Goal: Information Seeking & Learning: Learn about a topic

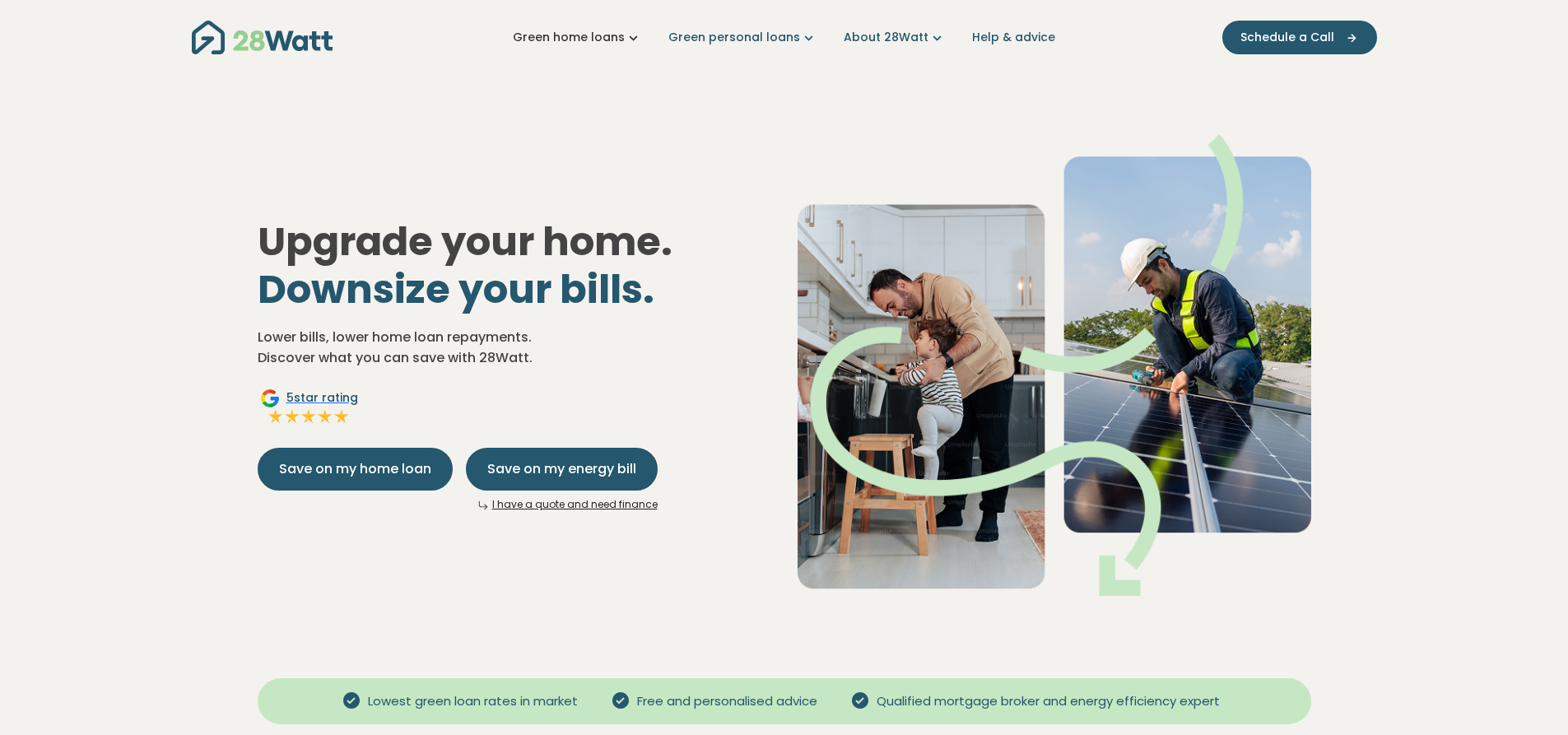
click at [633, 39] on icon "Main navigation" at bounding box center [634, 38] width 17 height 17
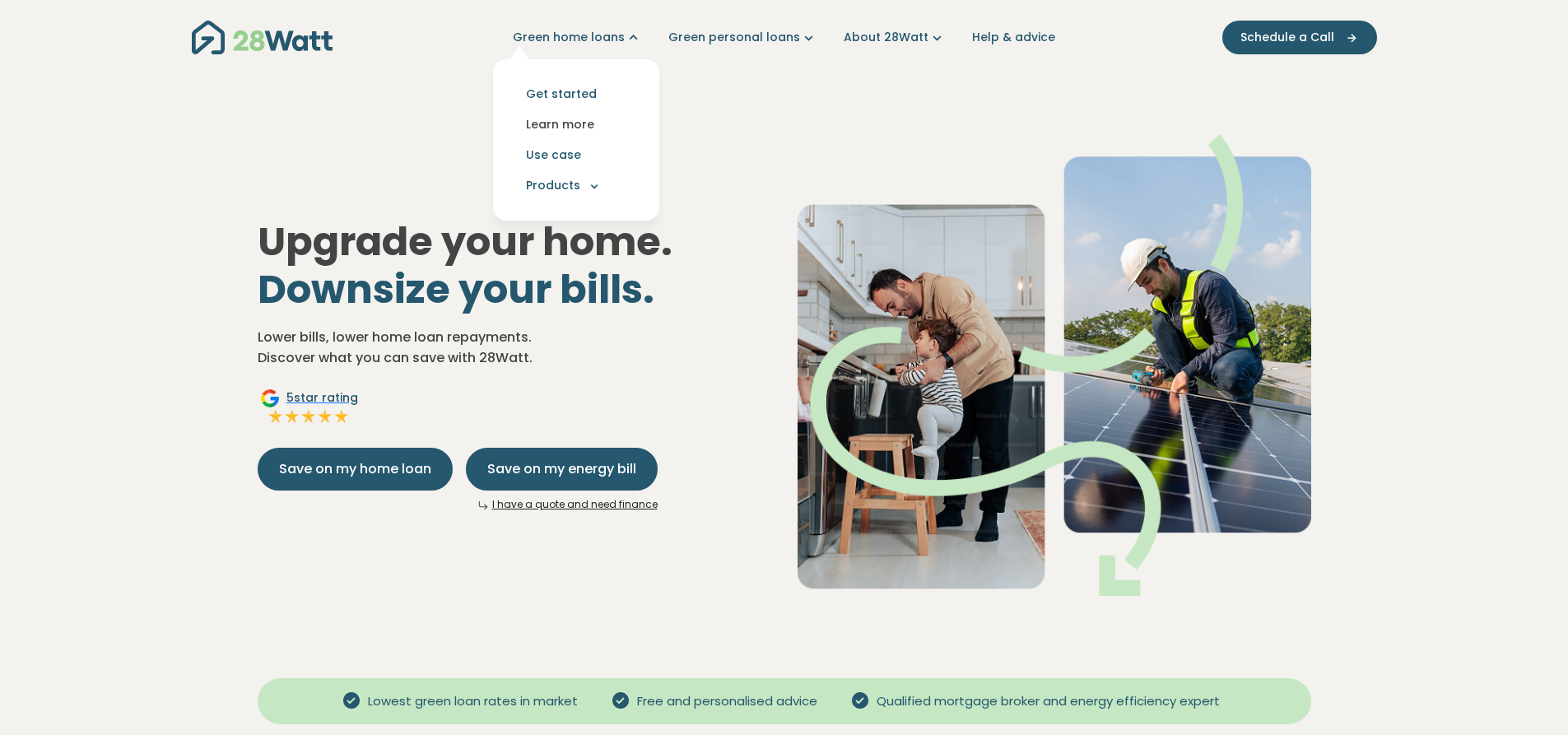
click at [586, 124] on link "Learn more" at bounding box center [576, 125] width 140 height 31
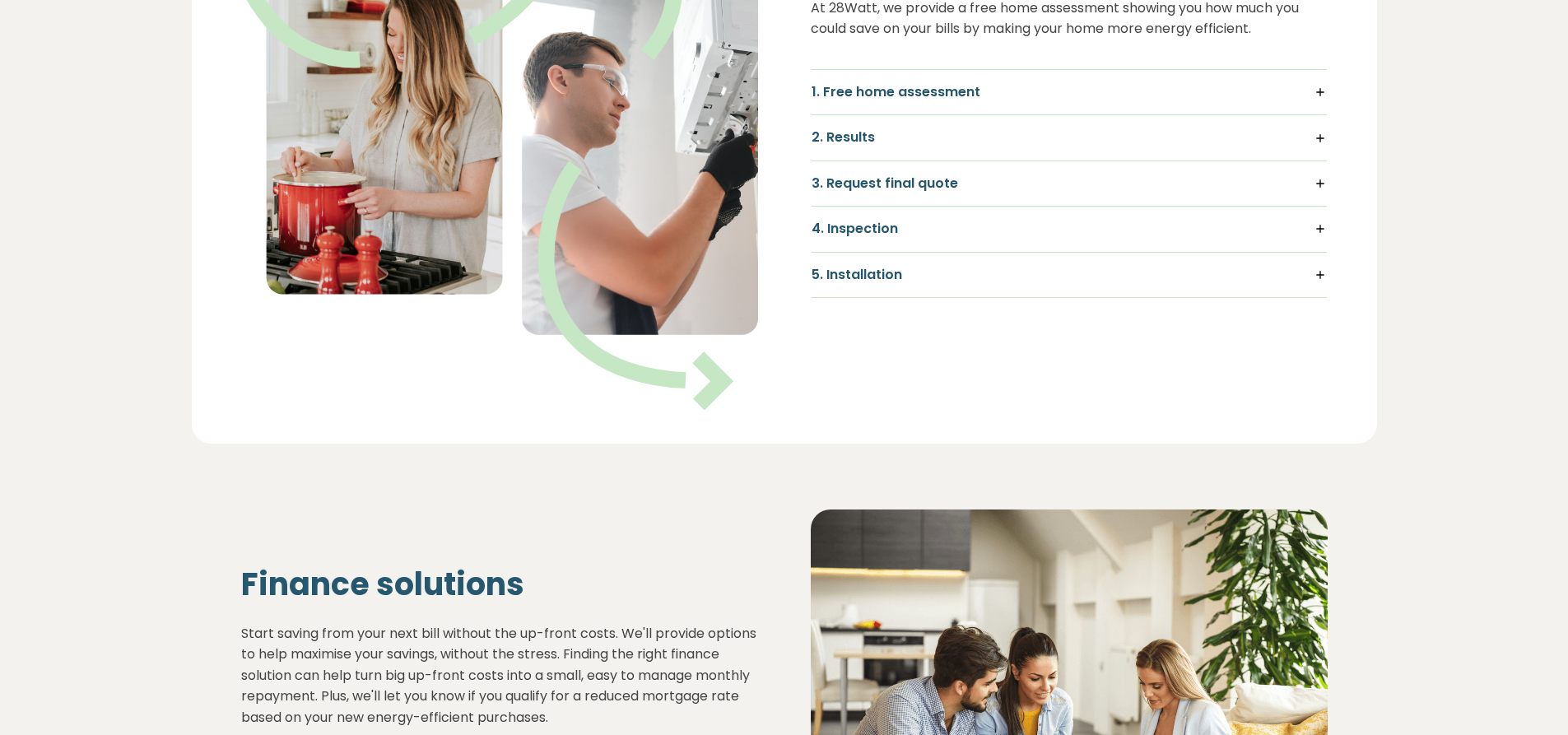
scroll to position [823, 0]
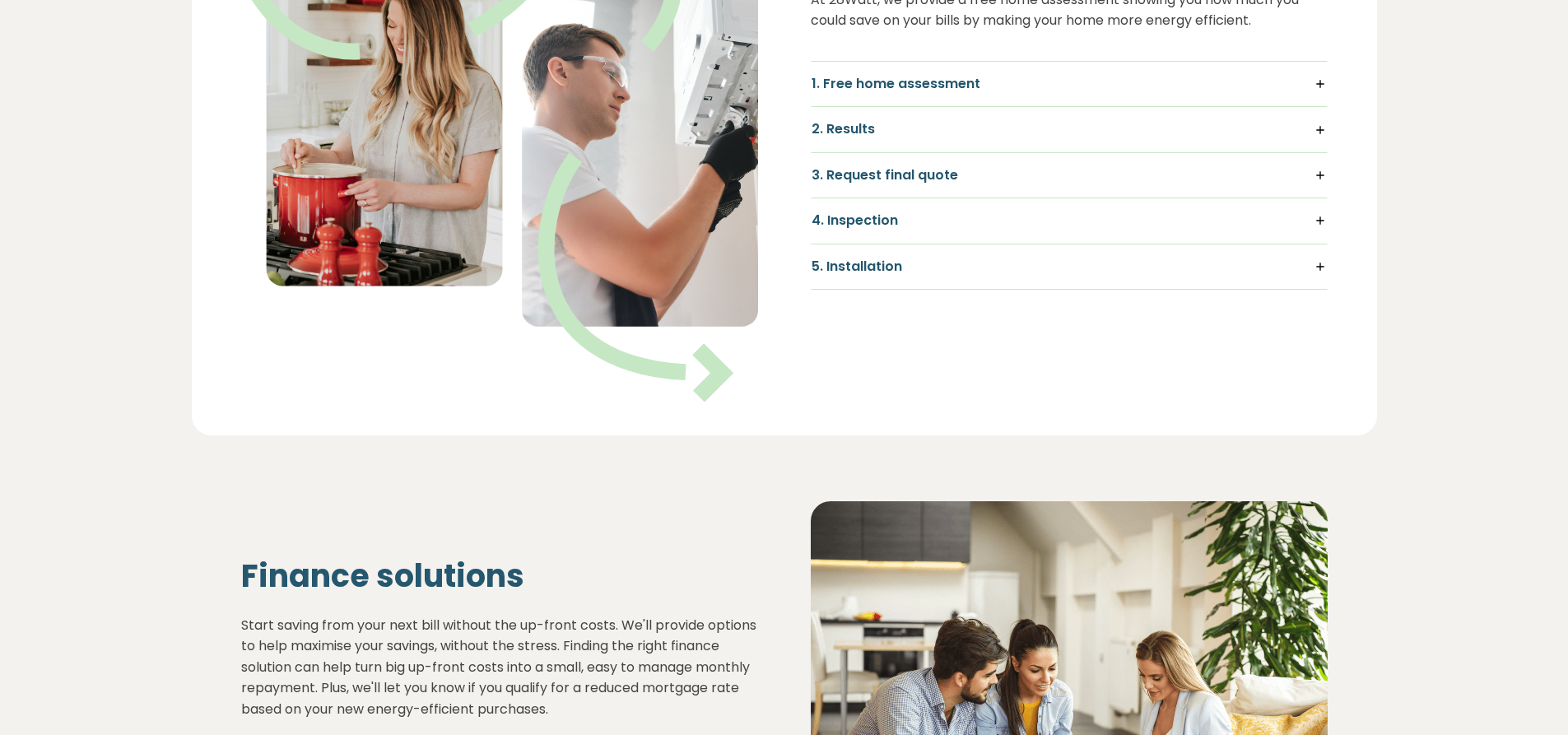
click at [1315, 272] on h5 "5. Installation" at bounding box center [1069, 267] width 515 height 18
click at [1323, 88] on h5 "1. Free home assessment" at bounding box center [1069, 83] width 515 height 18
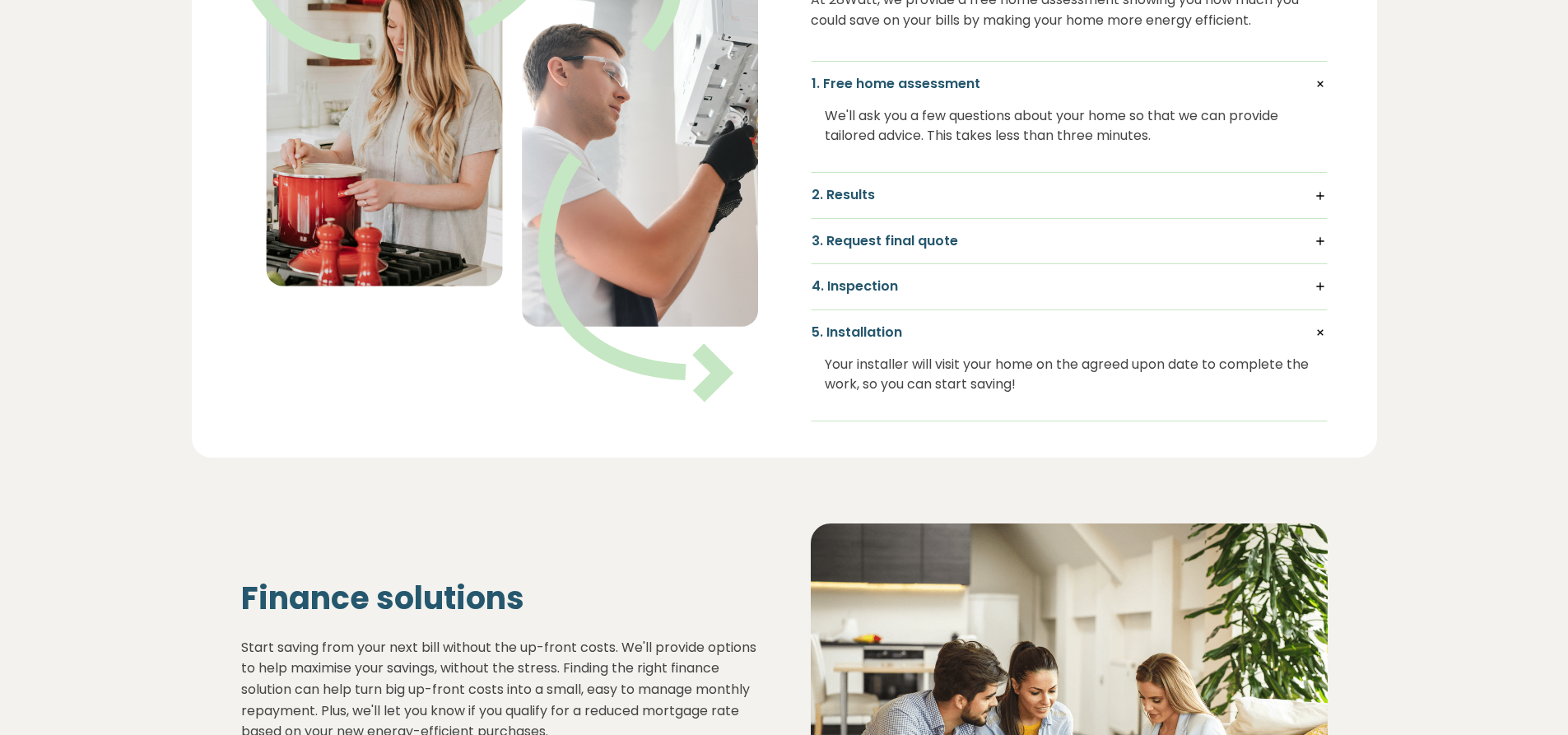
click at [1317, 202] on h5 "2. Results" at bounding box center [1069, 195] width 515 height 18
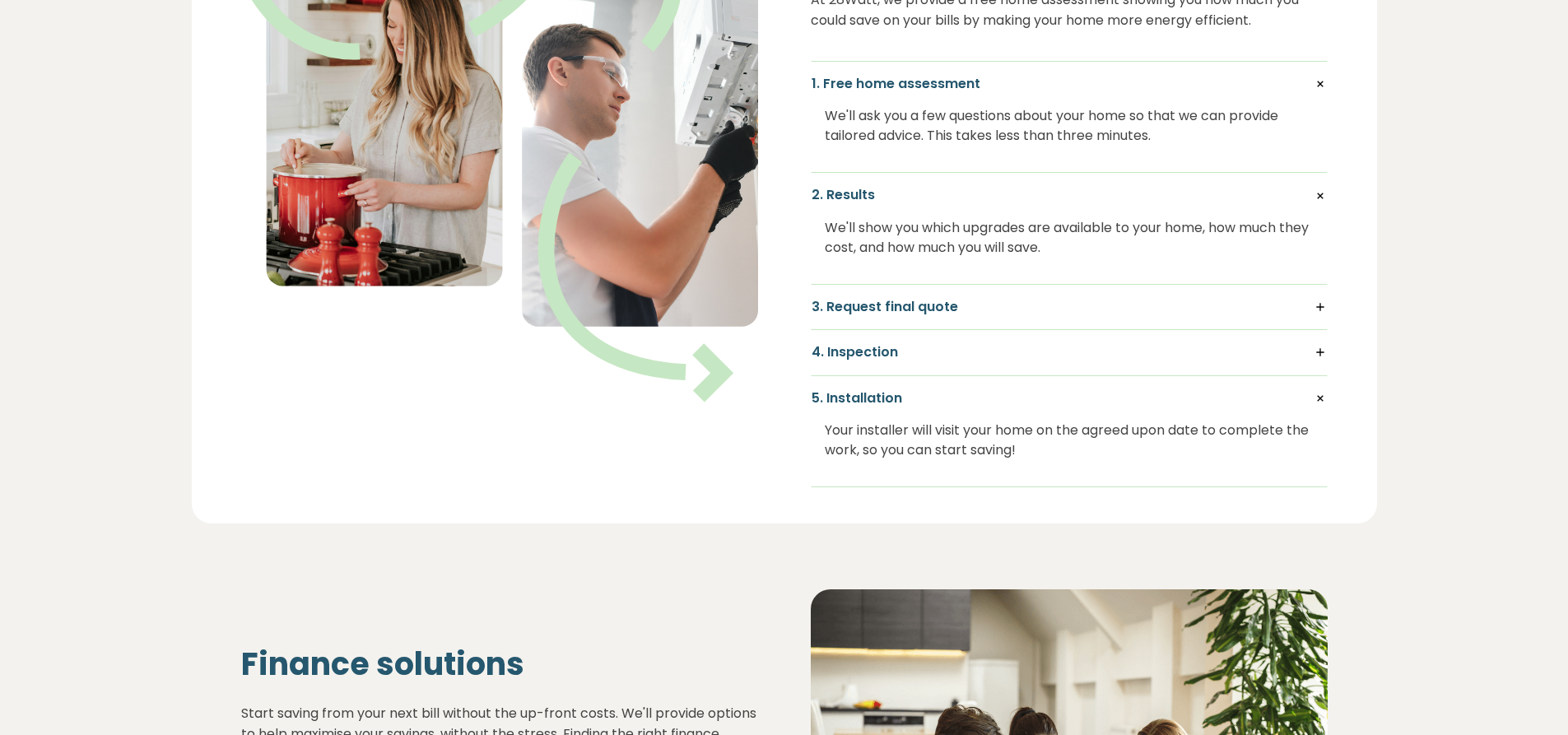
click at [1314, 305] on h5 "3. Request final quote" at bounding box center [1069, 307] width 515 height 18
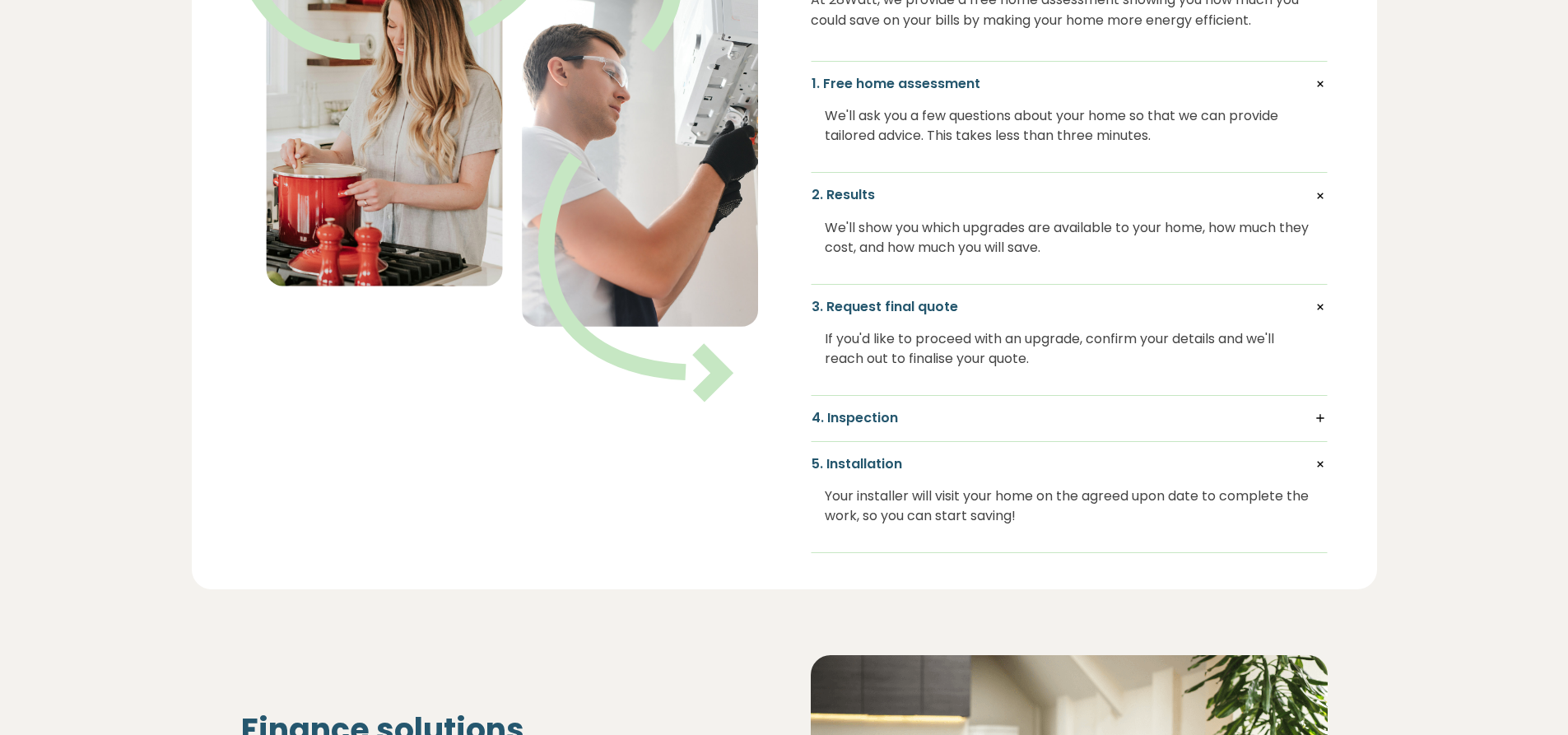
click at [1314, 412] on h5 "4. Inspection" at bounding box center [1069, 418] width 515 height 18
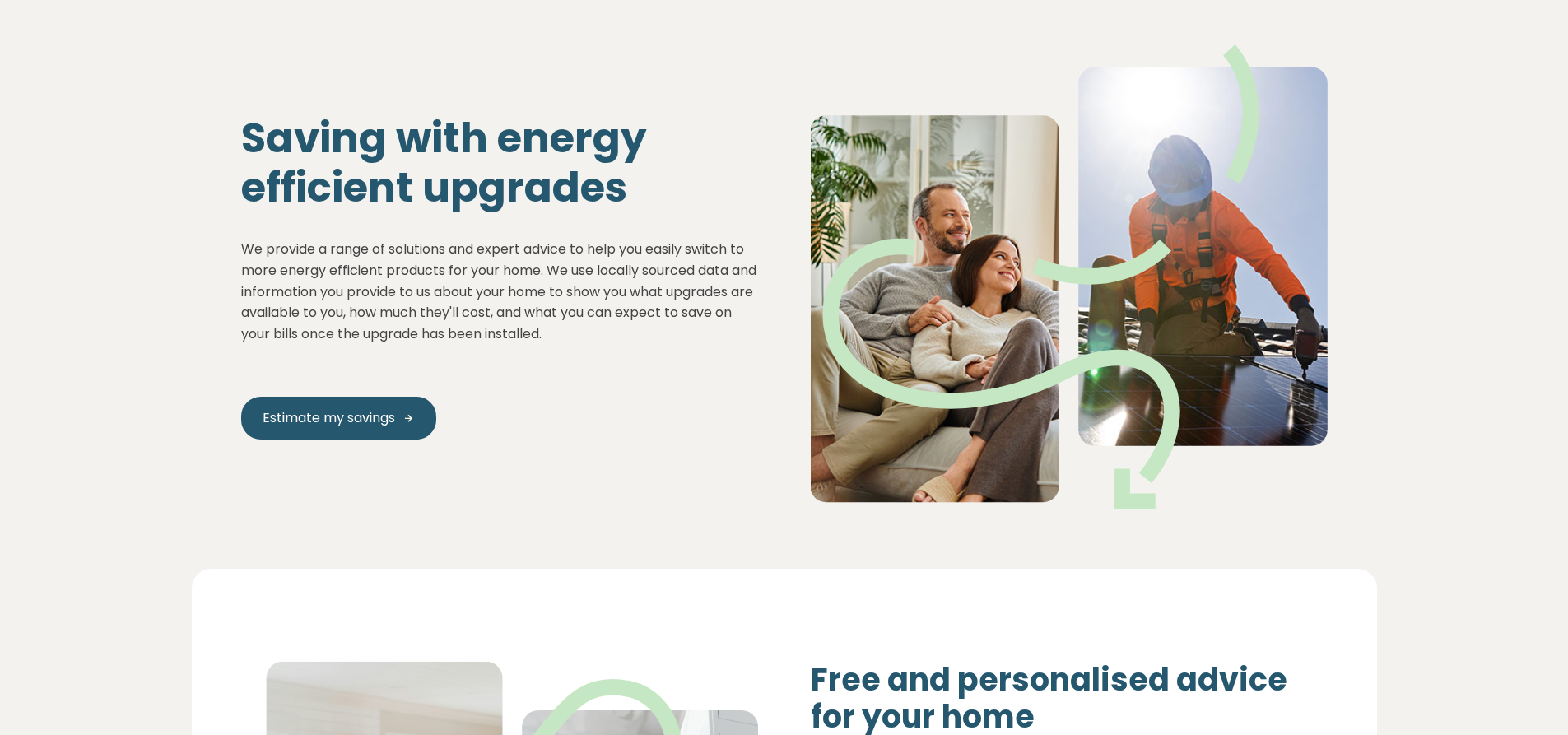
scroll to position [0, 0]
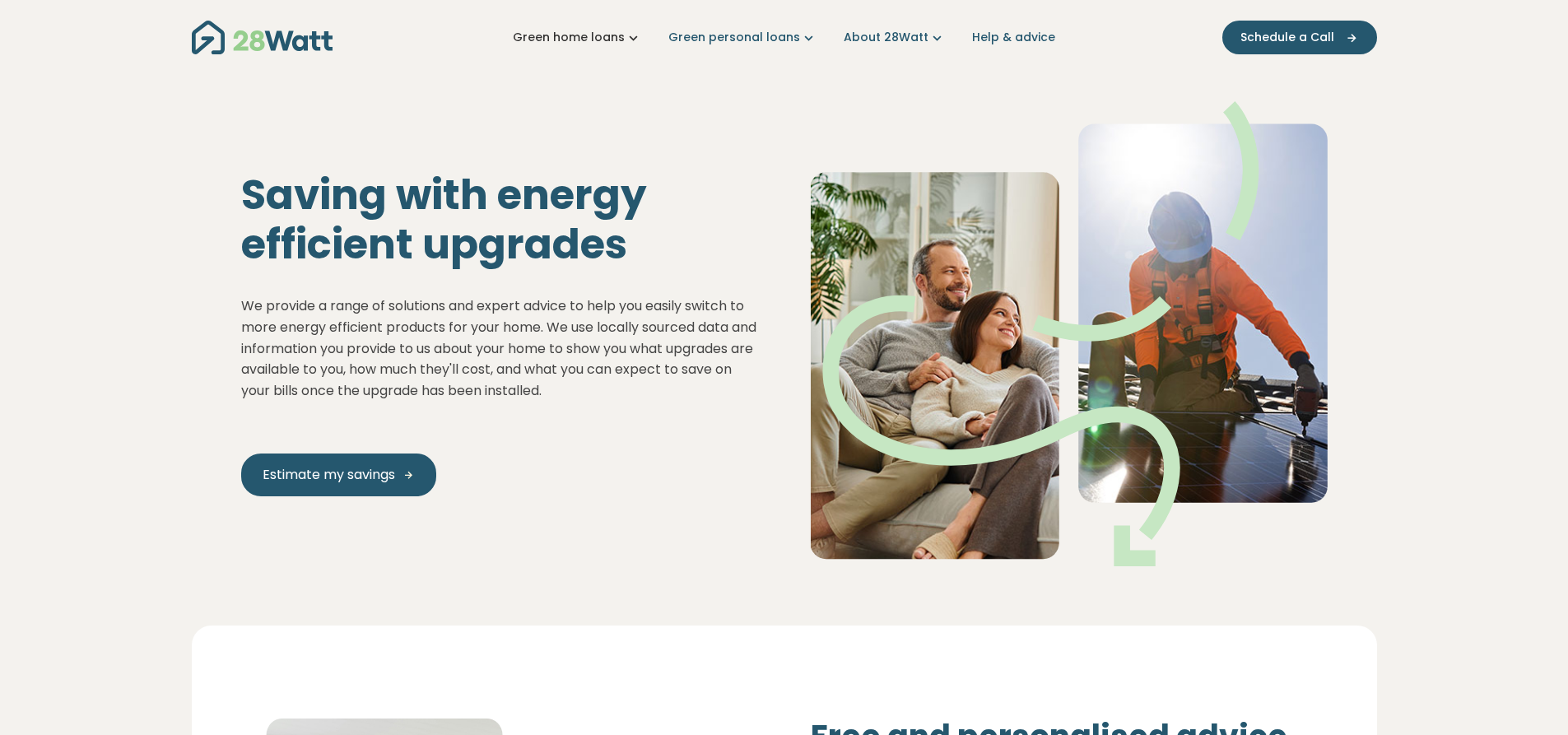
click at [640, 38] on icon "Main navigation" at bounding box center [634, 38] width 17 height 17
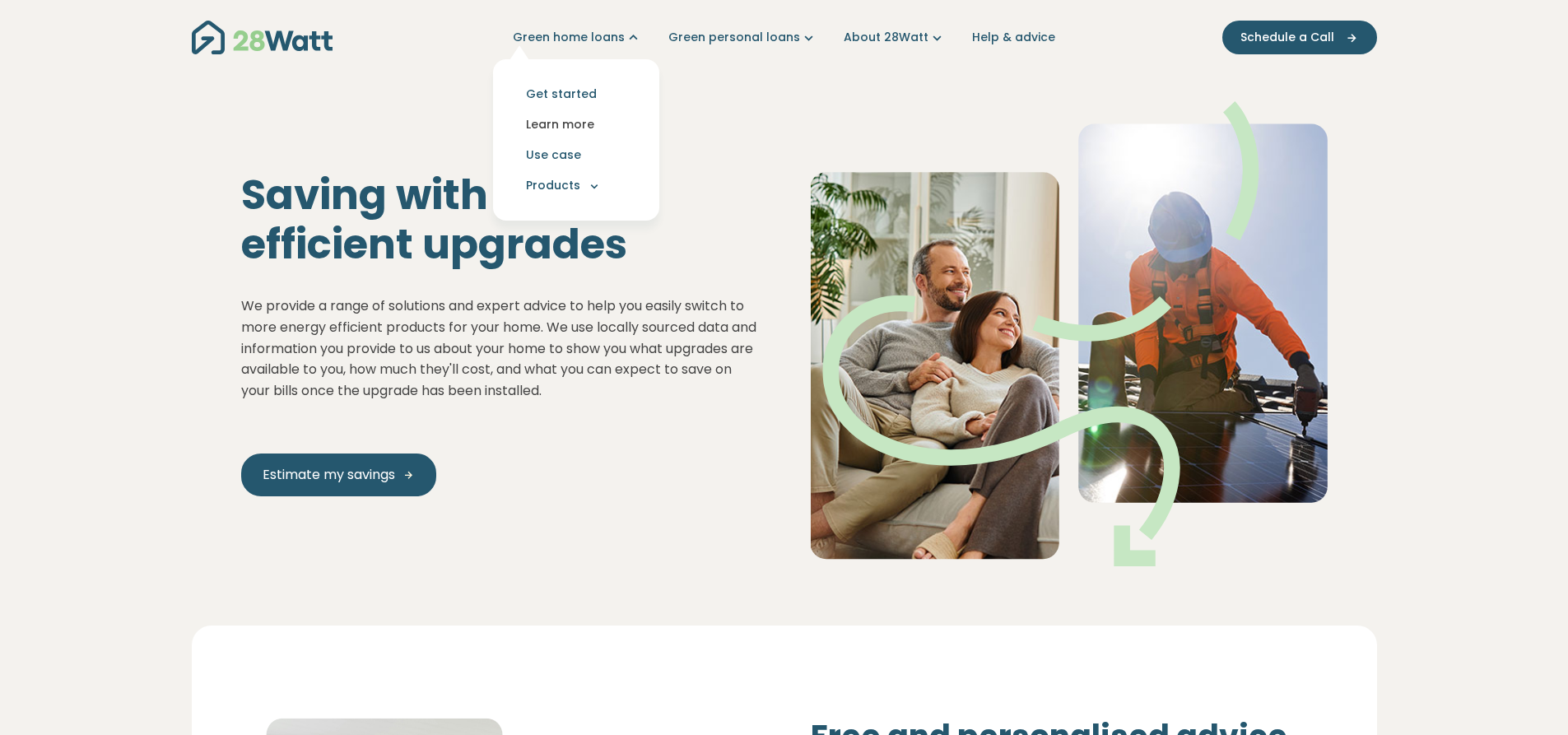
click at [582, 121] on link "Learn more" at bounding box center [576, 125] width 140 height 31
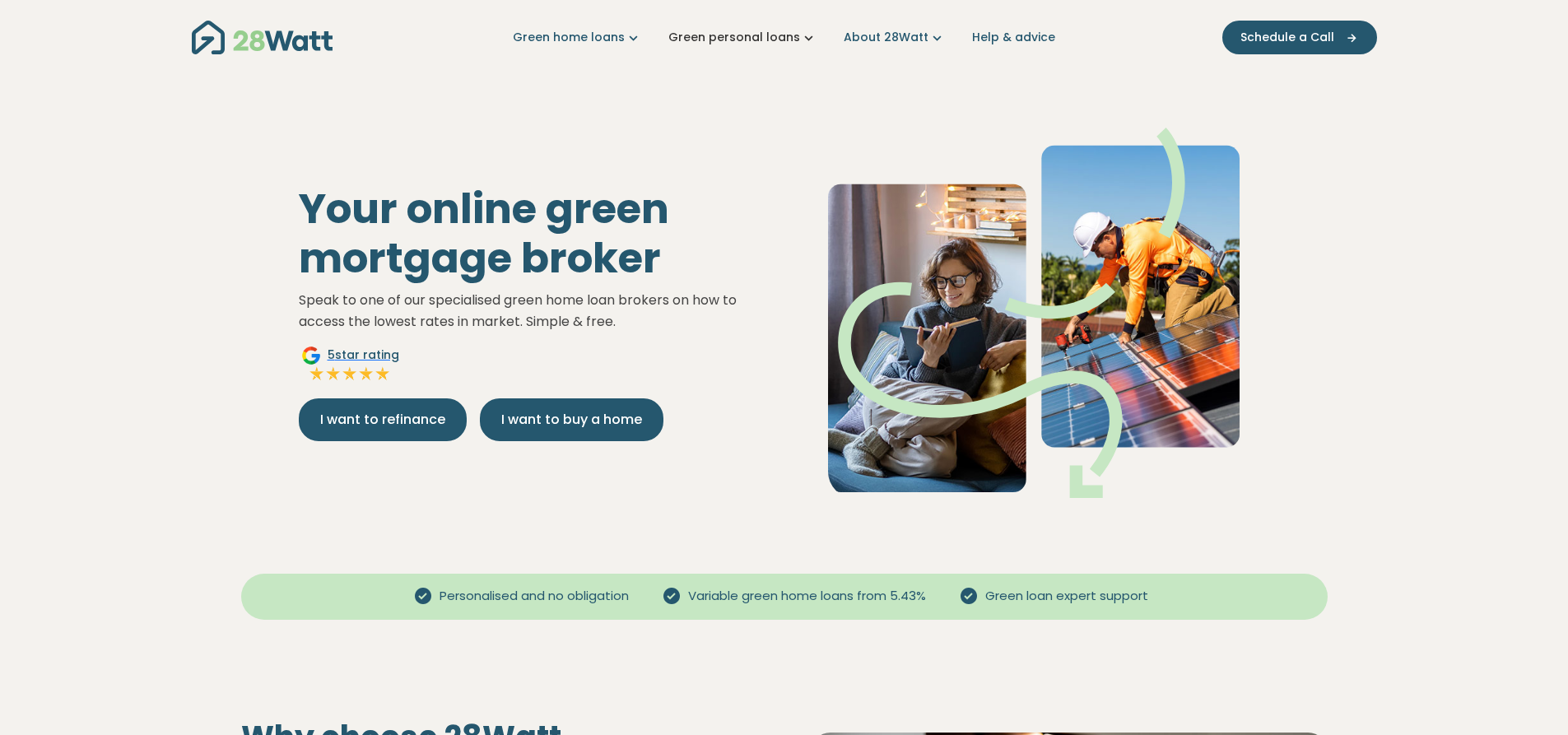
click at [803, 35] on icon "Main navigation" at bounding box center [808, 38] width 17 height 17
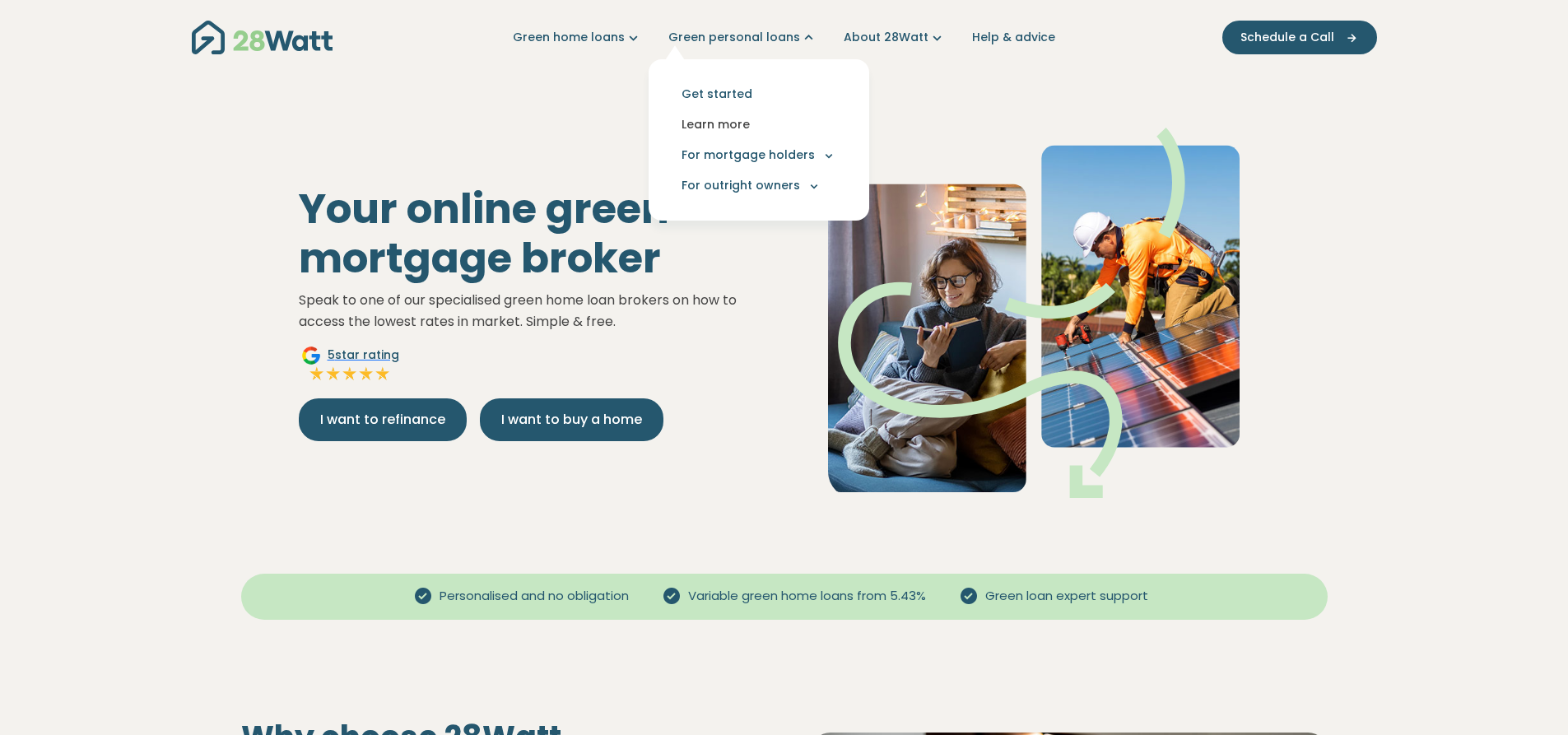
click at [712, 127] on link "Learn more" at bounding box center [759, 125] width 195 height 31
click at [707, 120] on link "Learn more" at bounding box center [759, 125] width 195 height 31
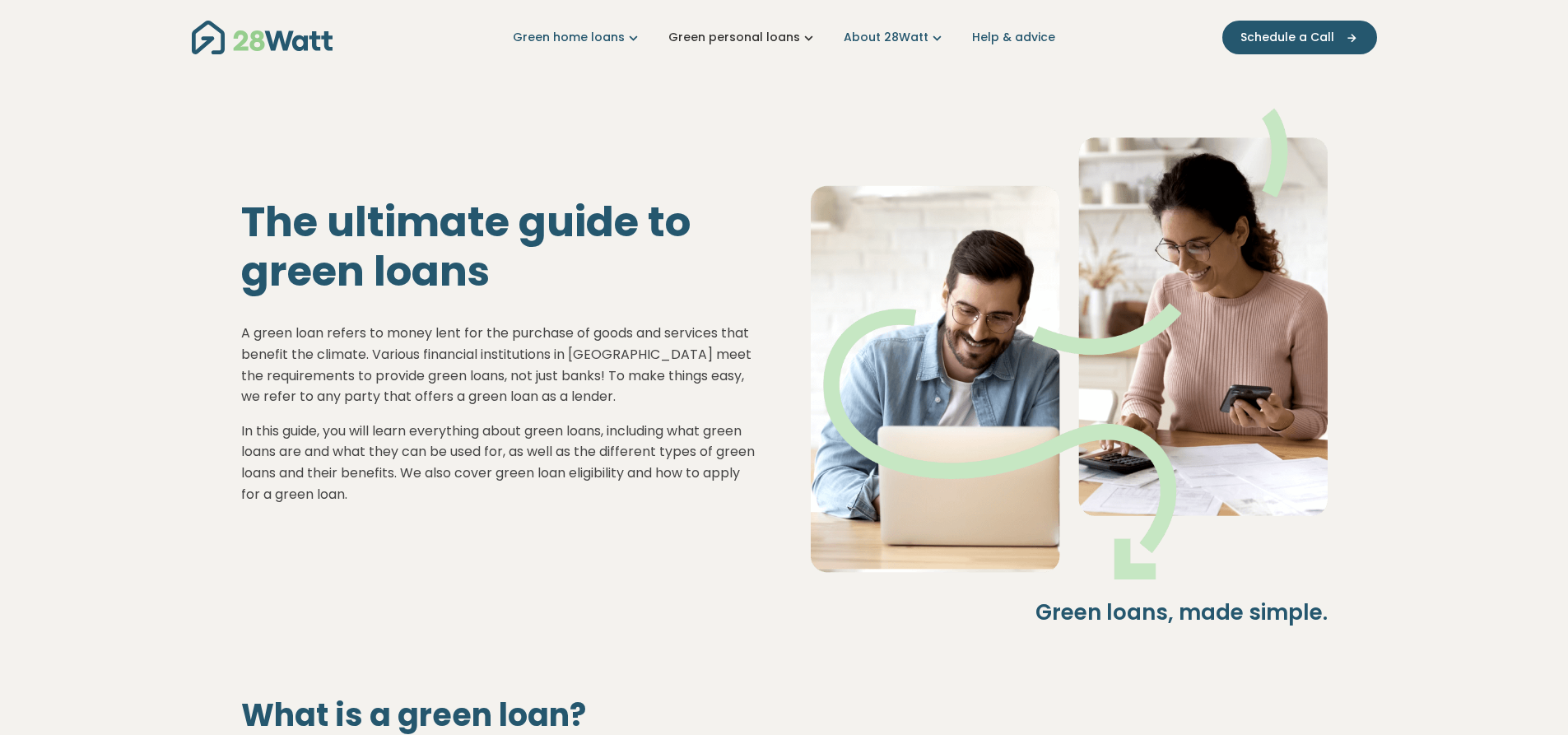
click at [802, 36] on icon "Main navigation" at bounding box center [808, 38] width 17 height 17
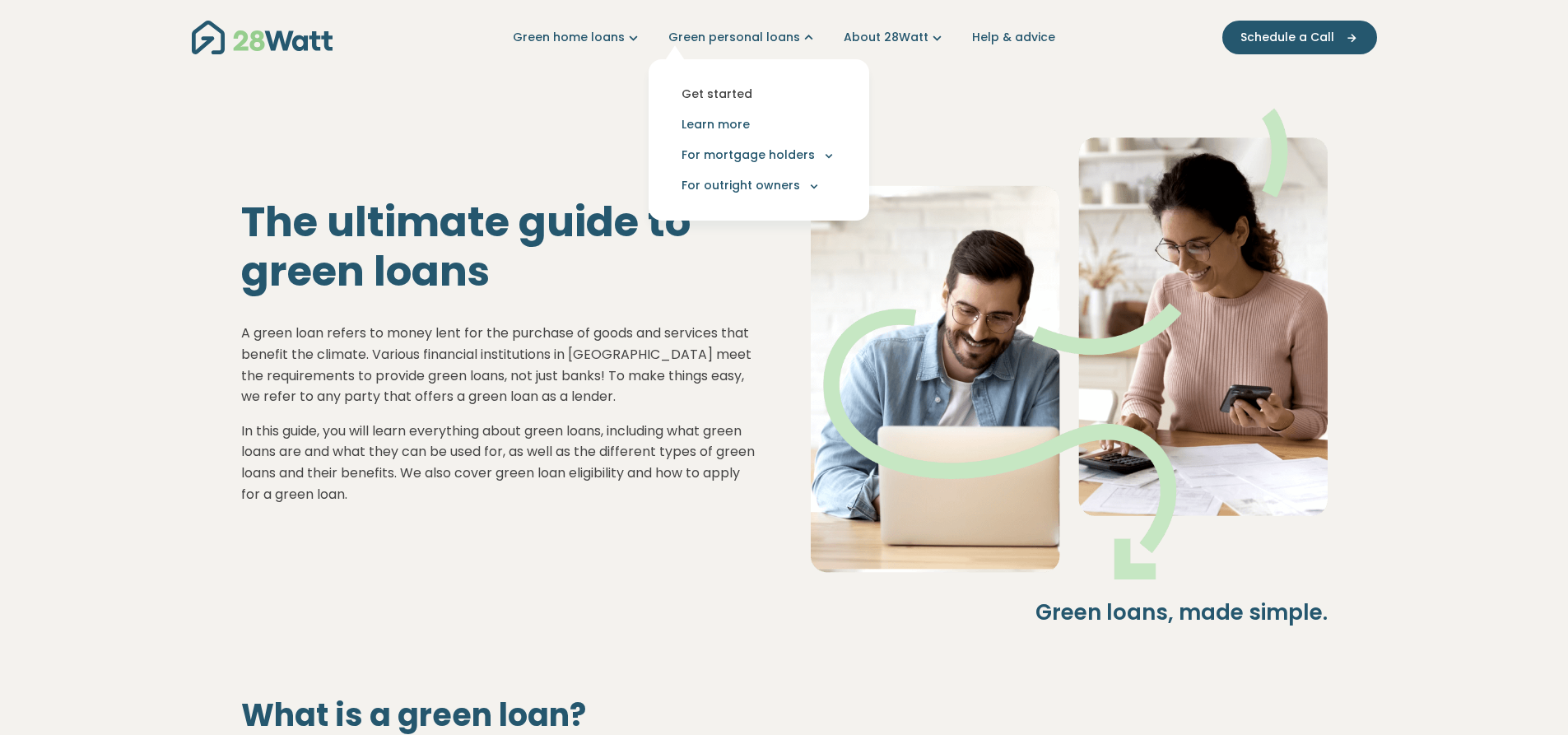
click at [718, 93] on link "Get started" at bounding box center [759, 94] width 195 height 31
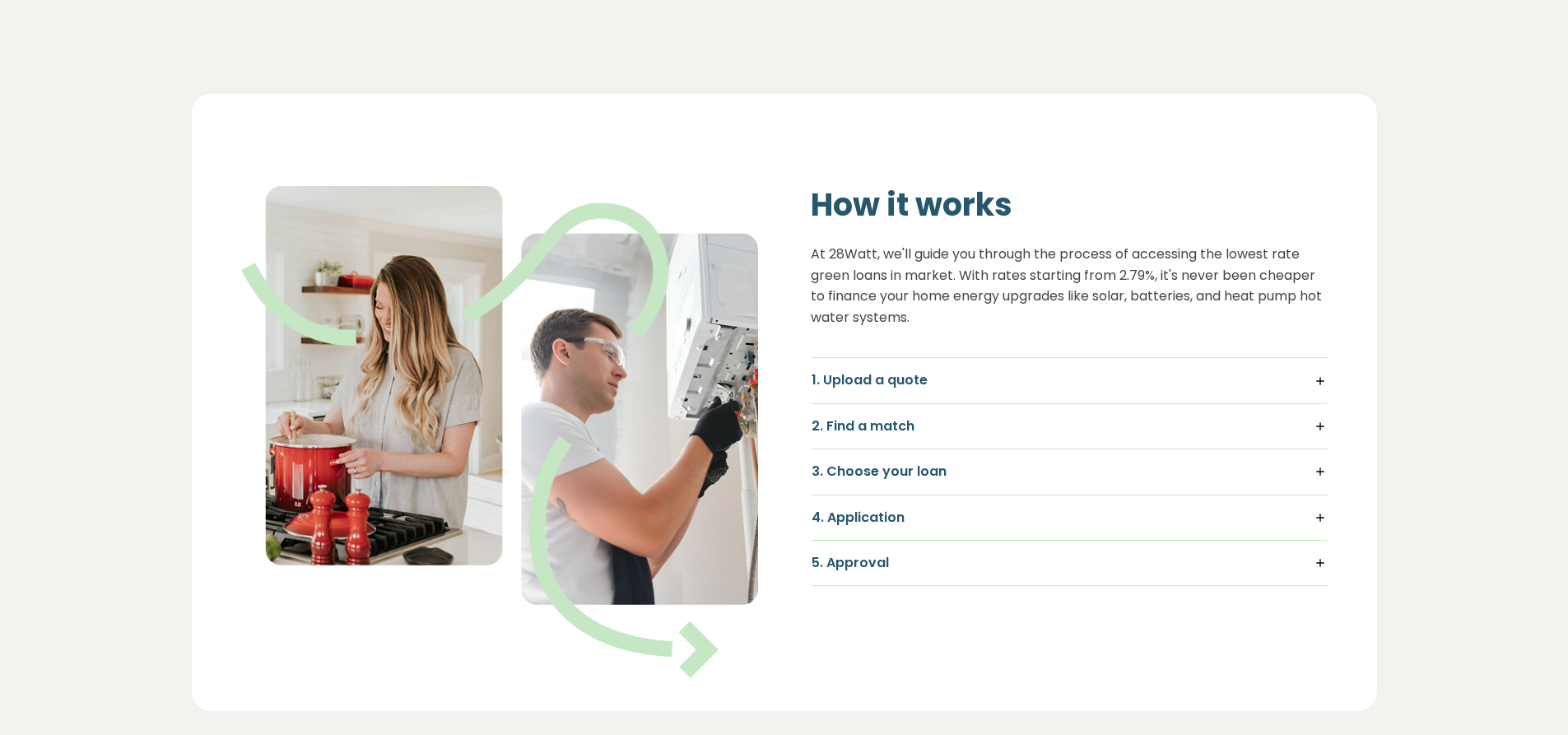
scroll to position [1153, 0]
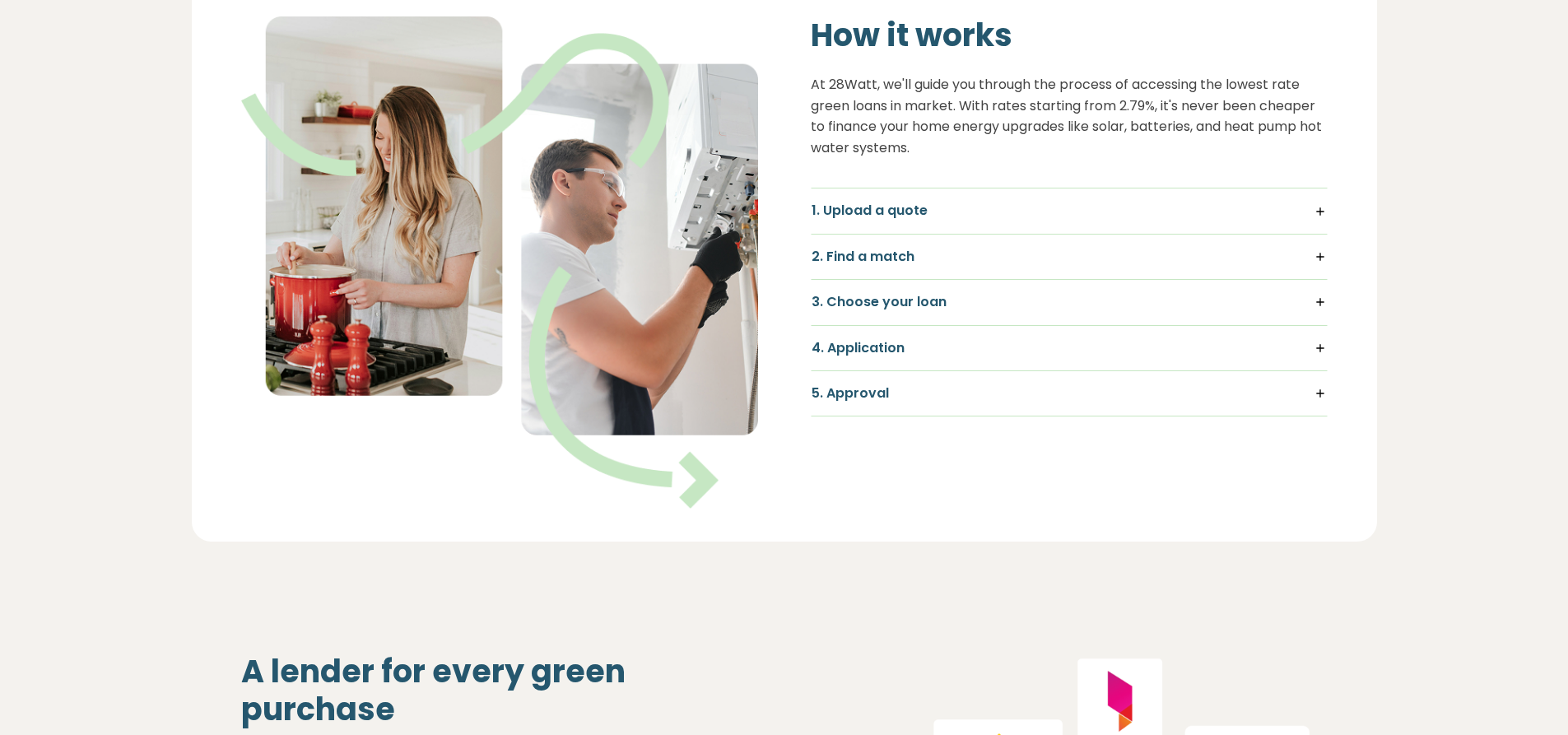
click at [1314, 208] on h5 "1. Upload a quote" at bounding box center [1069, 210] width 515 height 18
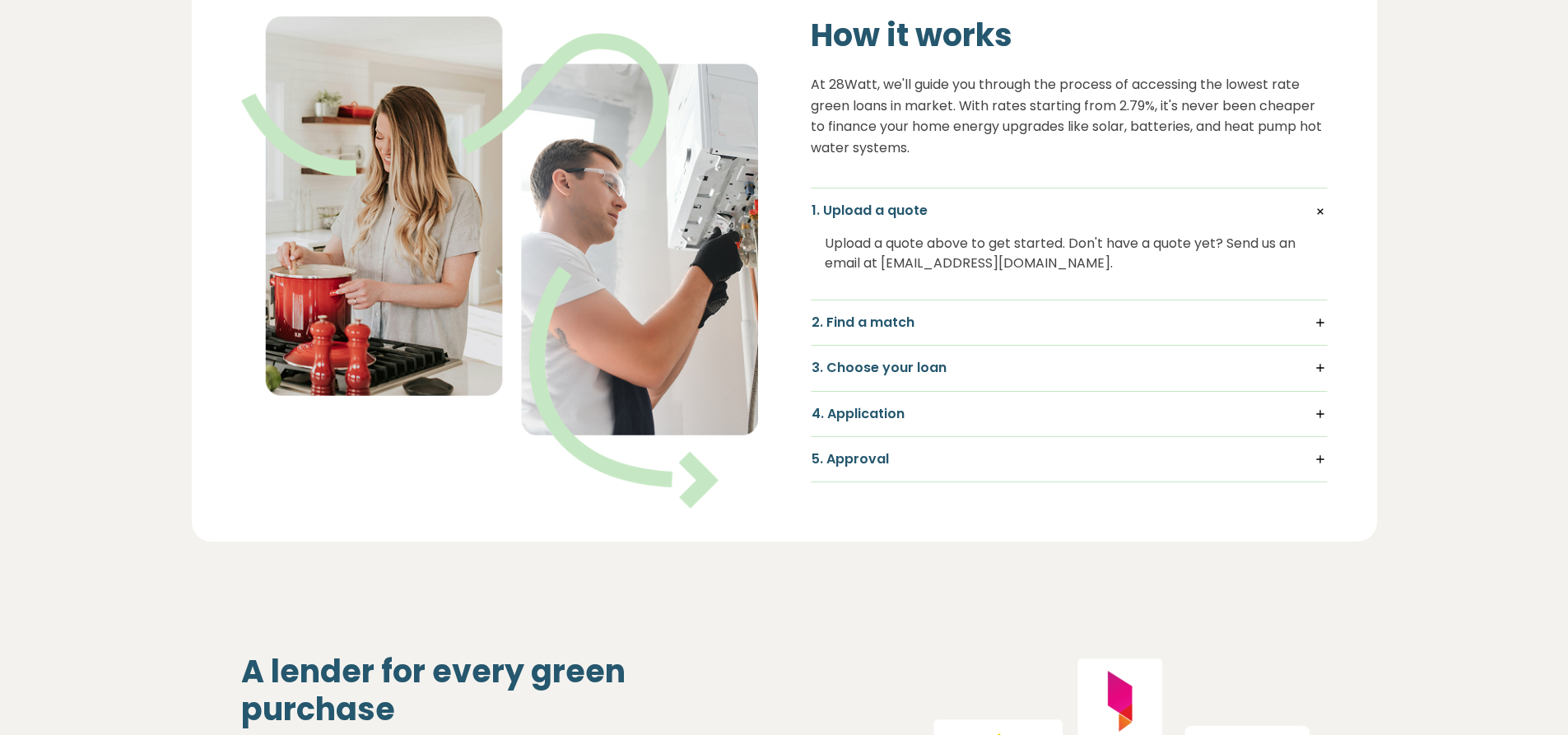
click at [1314, 321] on h5 "2. Find a match" at bounding box center [1069, 322] width 515 height 18
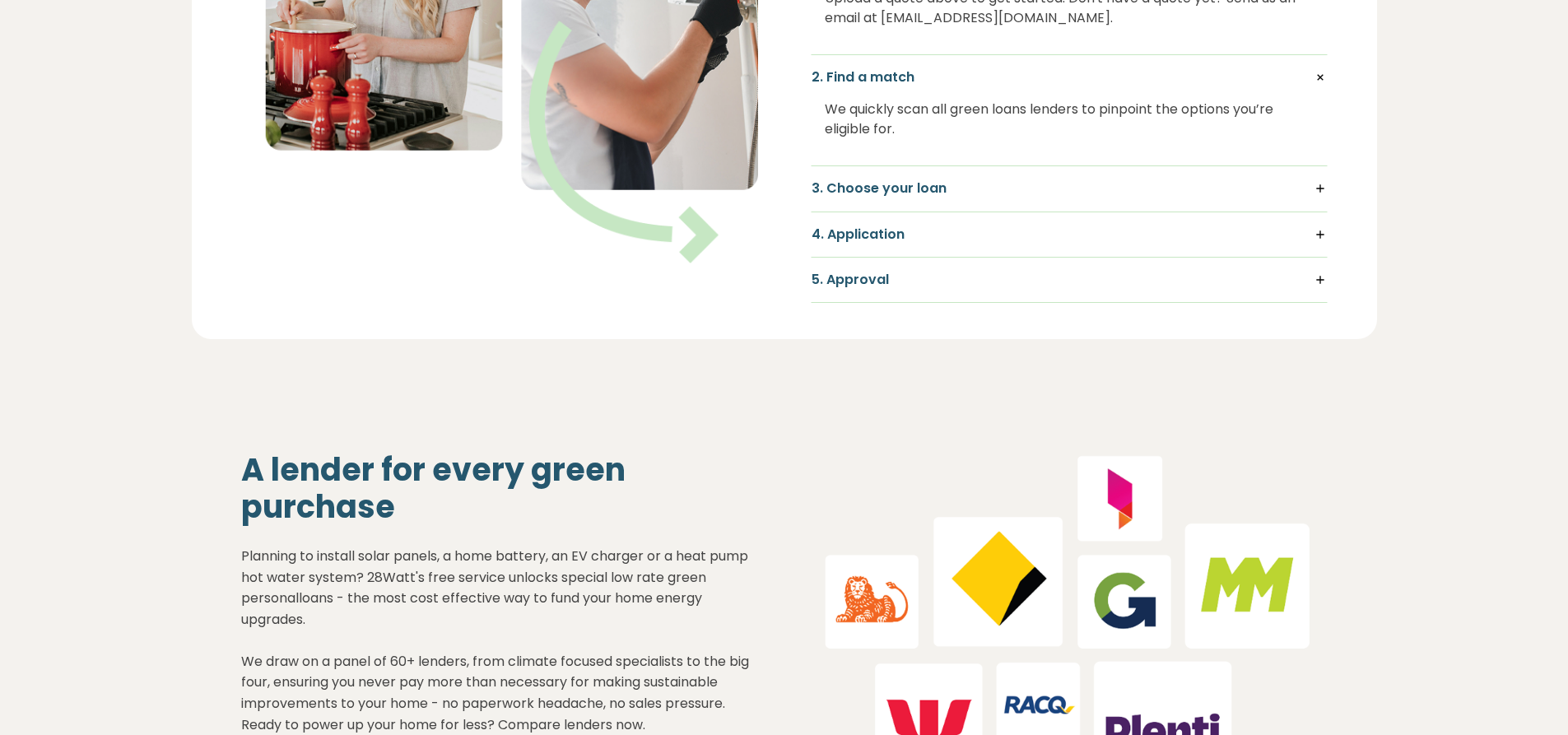
scroll to position [1400, 0]
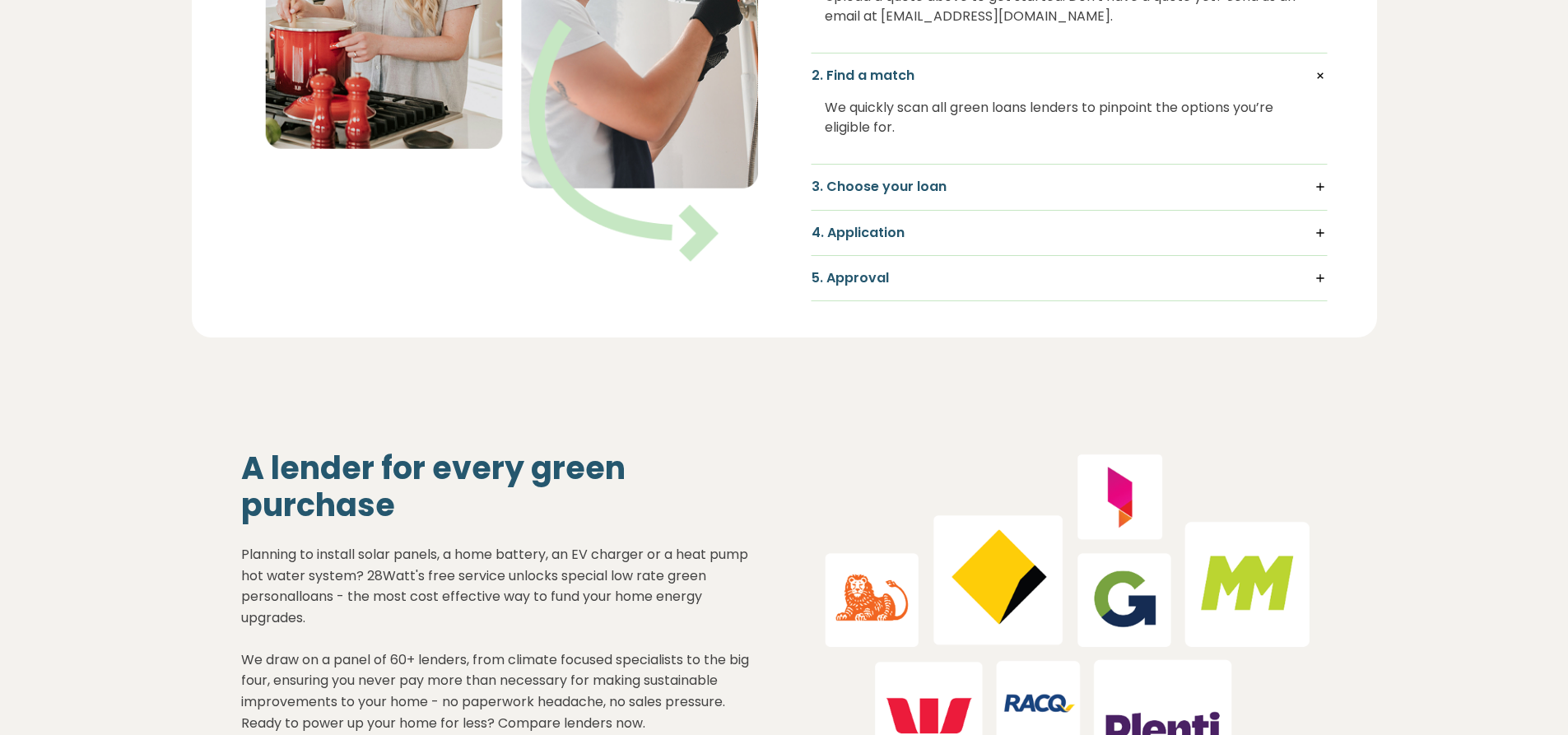
click at [1319, 189] on h5 "3. Choose your loan" at bounding box center [1069, 186] width 515 height 18
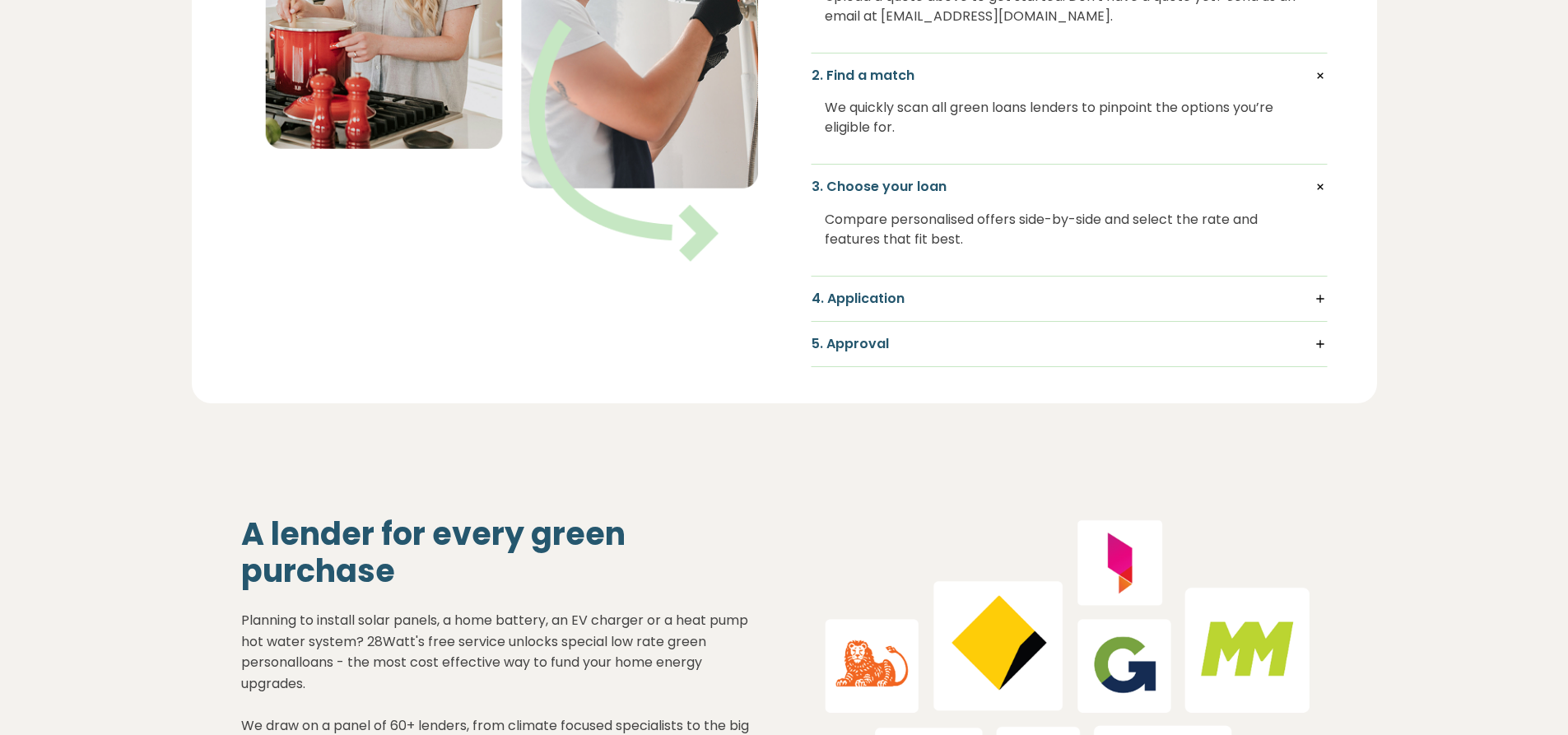
click at [1314, 299] on h5 "4. Application" at bounding box center [1069, 298] width 515 height 18
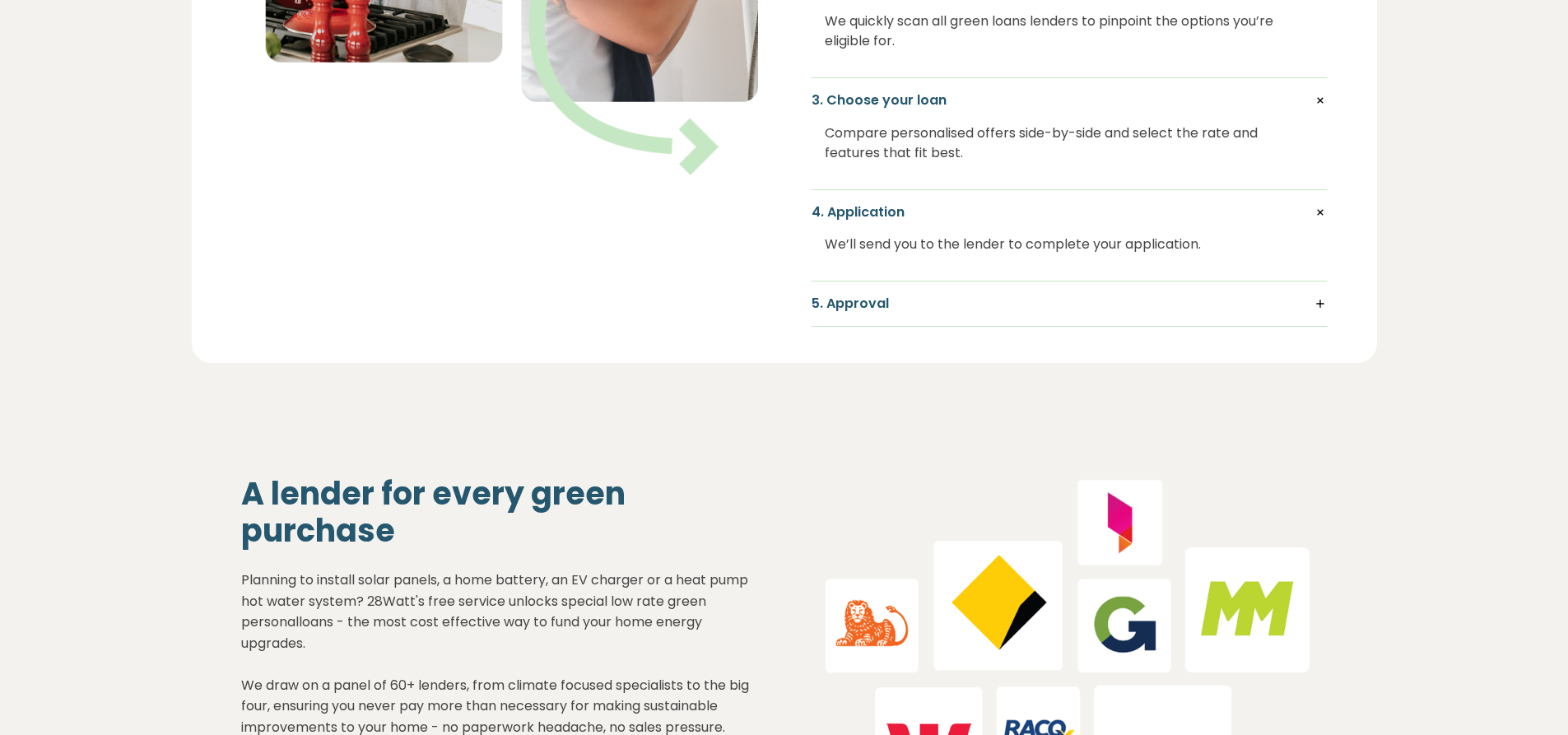
scroll to position [1564, 0]
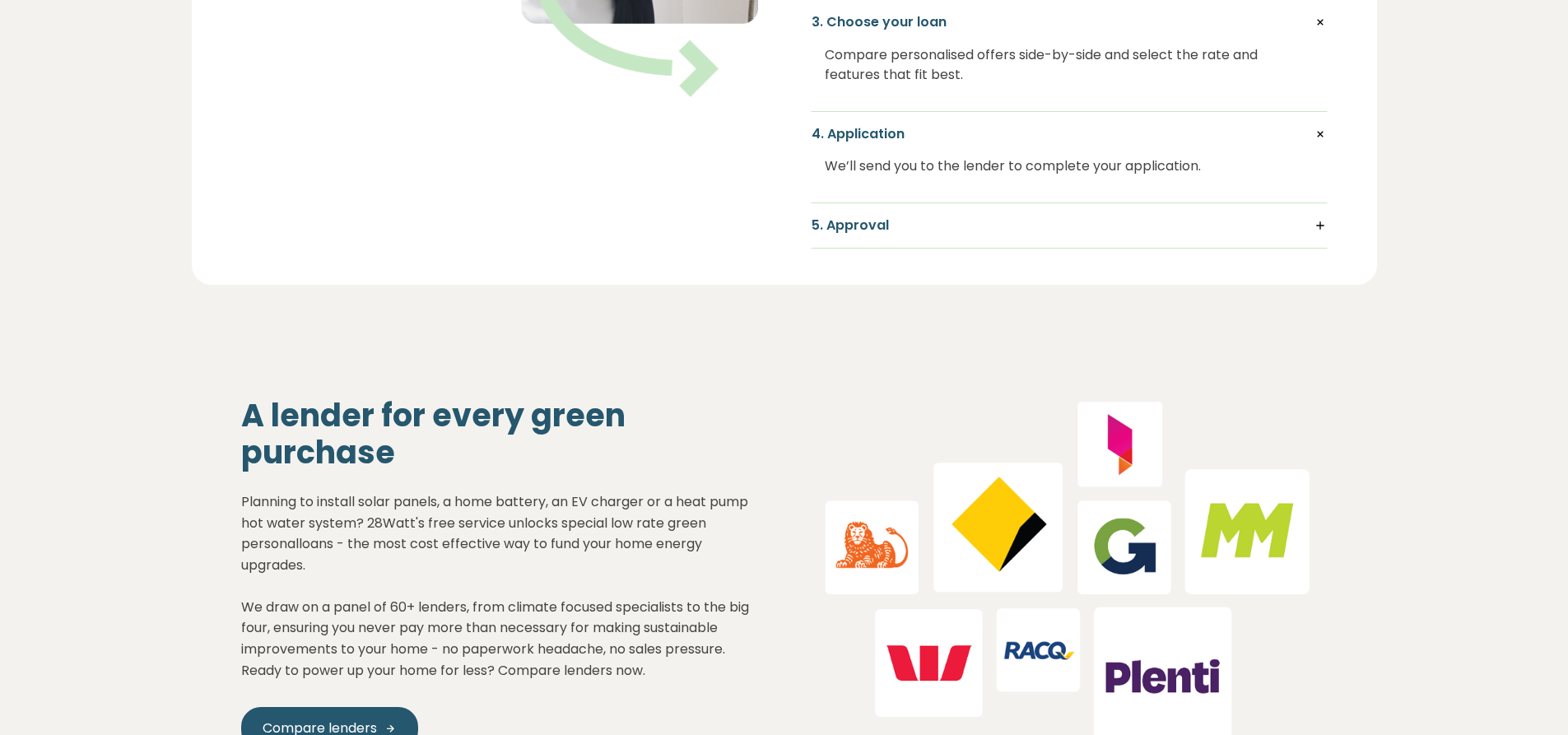
click at [1319, 225] on h5 "5. Approval" at bounding box center [1069, 226] width 515 height 18
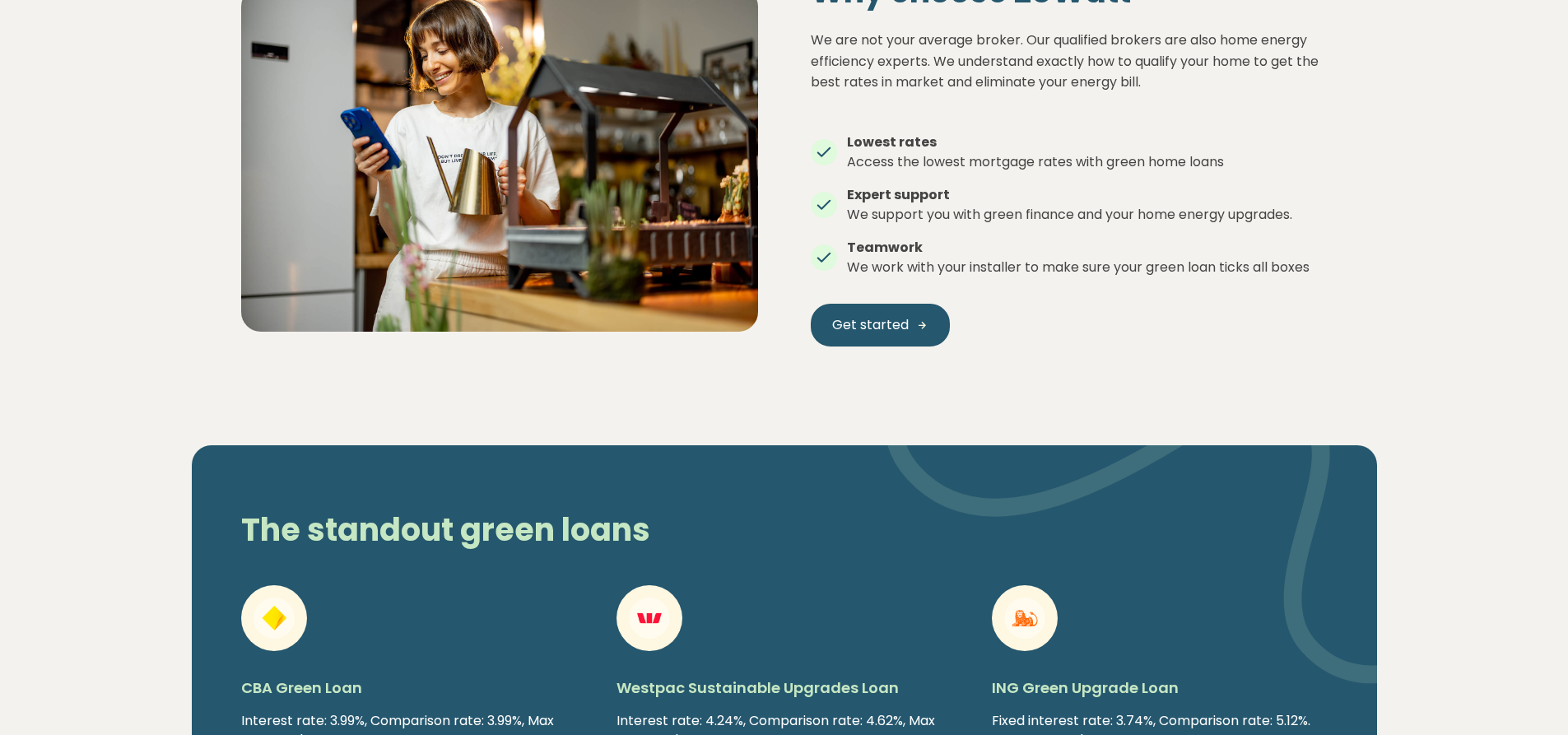
scroll to position [2059, 0]
